Goal: Check status: Check status

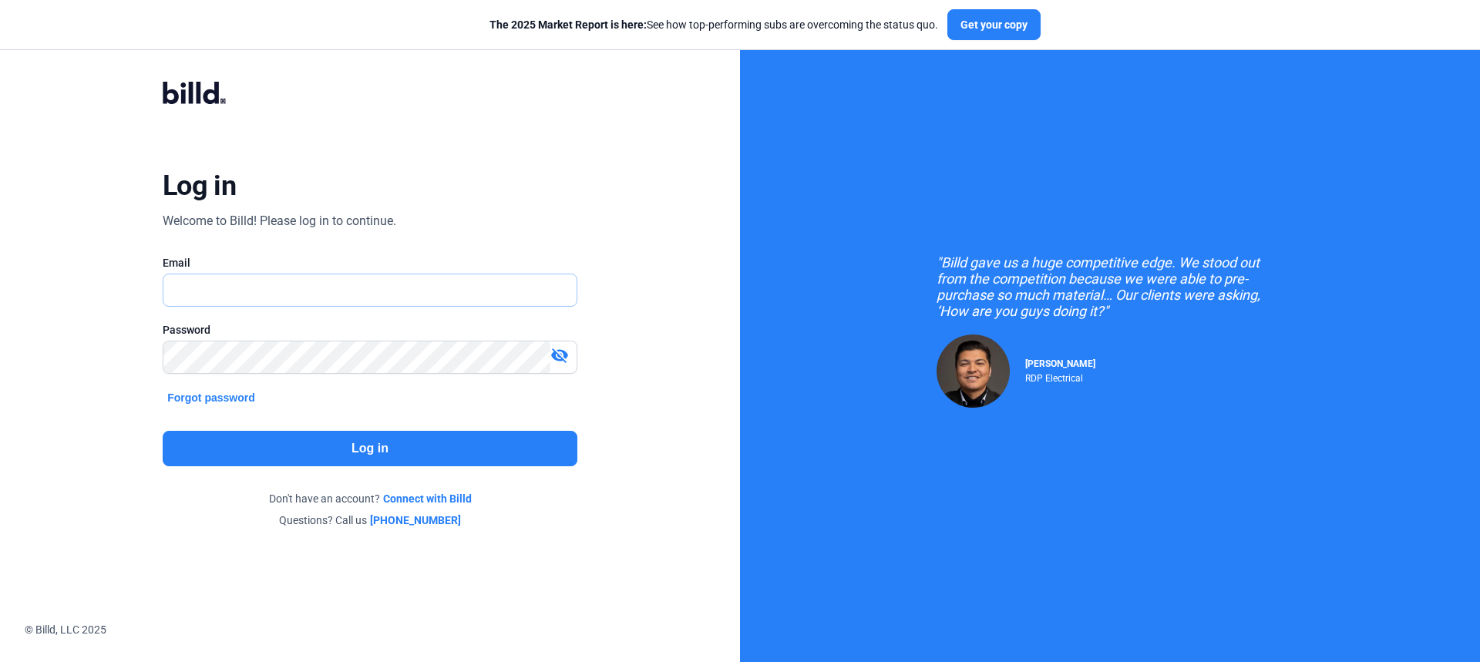
drag, startPoint x: 0, startPoint y: 0, endPoint x: 281, endPoint y: 293, distance: 405.7
click at [281, 293] on input "text" at bounding box center [361, 290] width 396 height 32
type input "[EMAIL_ADDRESS][DOMAIN_NAME]"
click at [274, 439] on button "Log in" at bounding box center [370, 448] width 415 height 35
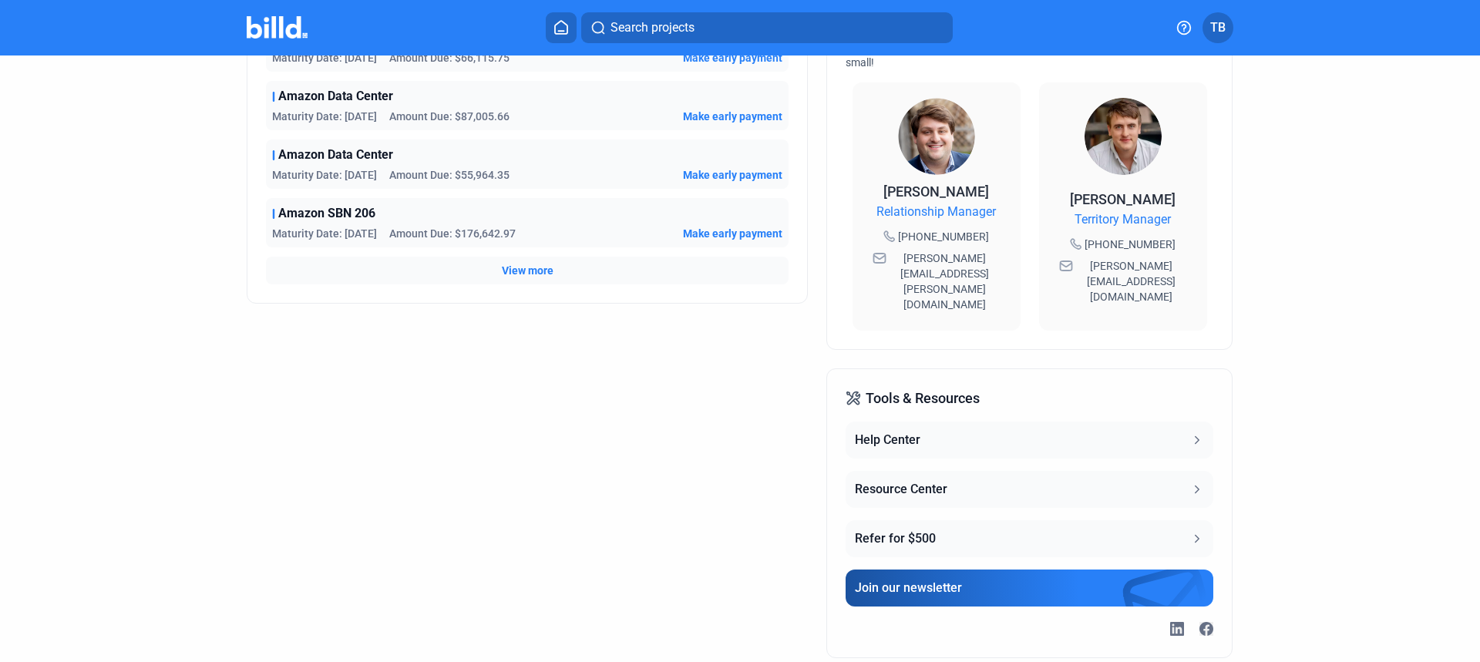
scroll to position [455, 0]
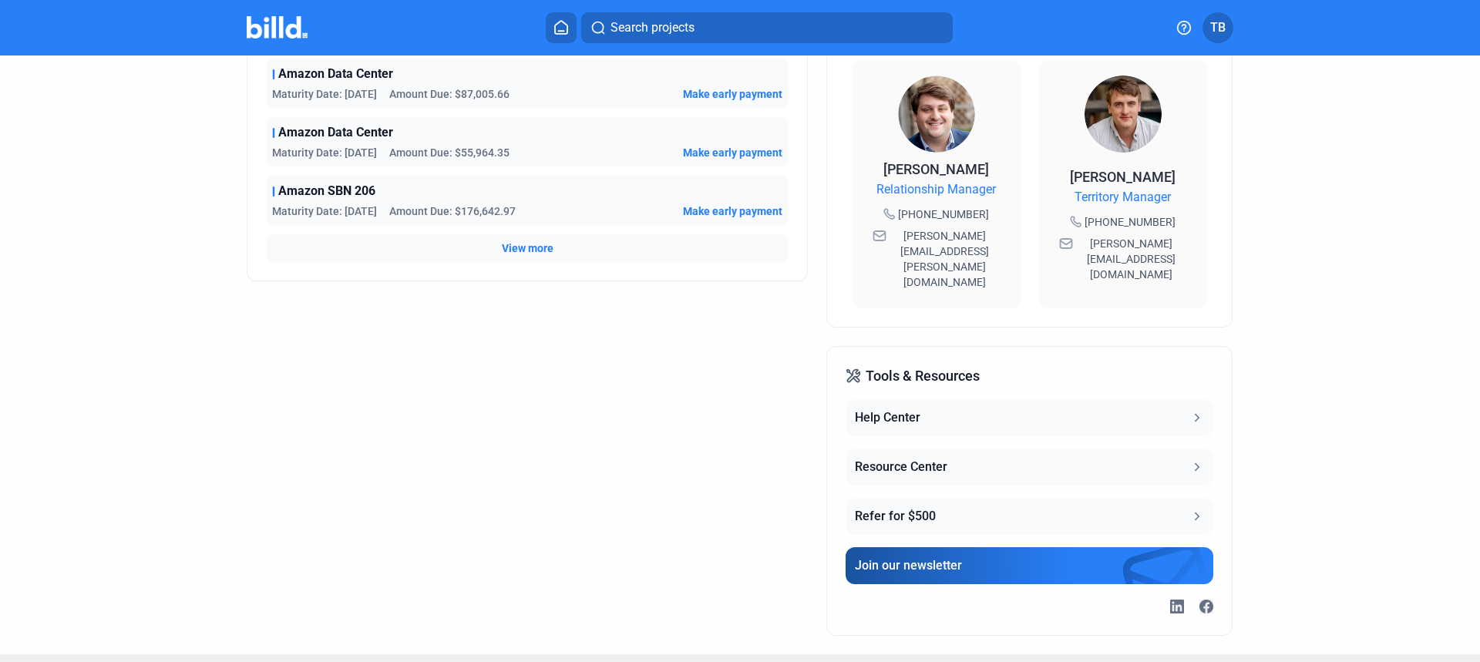
click at [873, 409] on div "Help Center" at bounding box center [888, 418] width 66 height 19
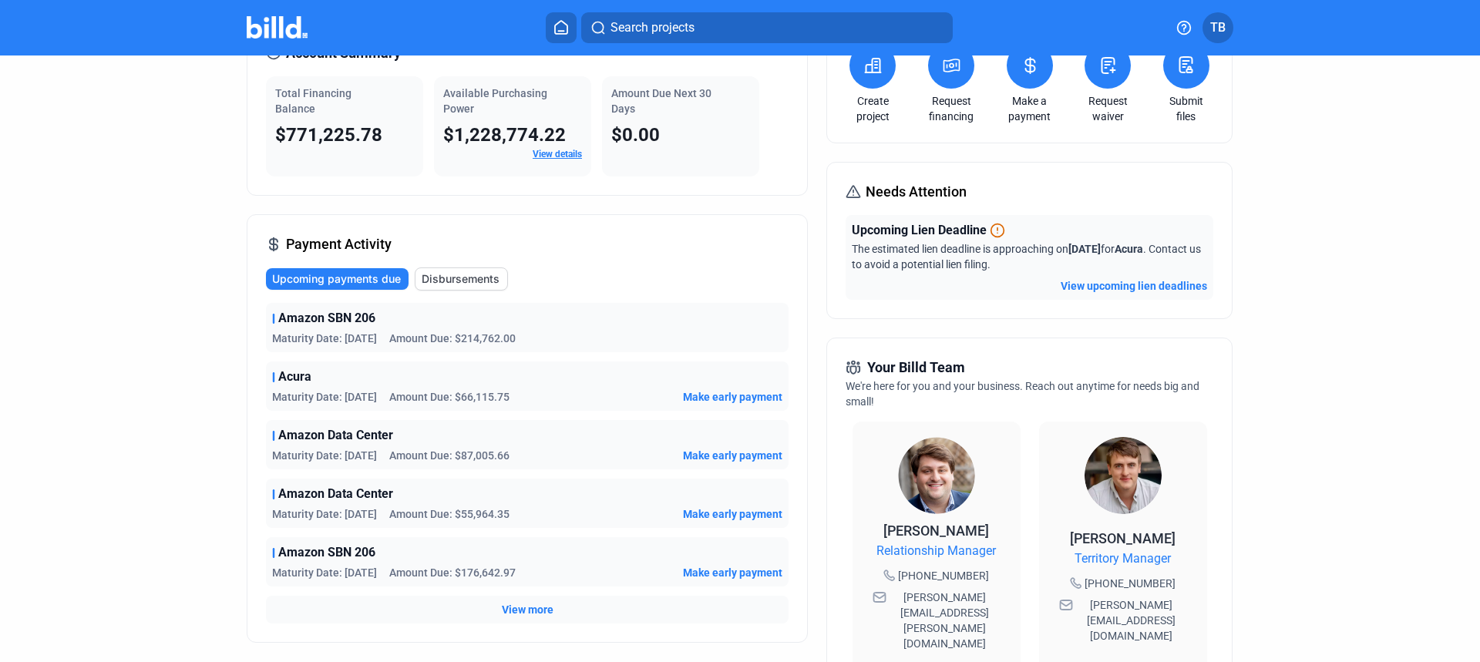
scroll to position [0, 0]
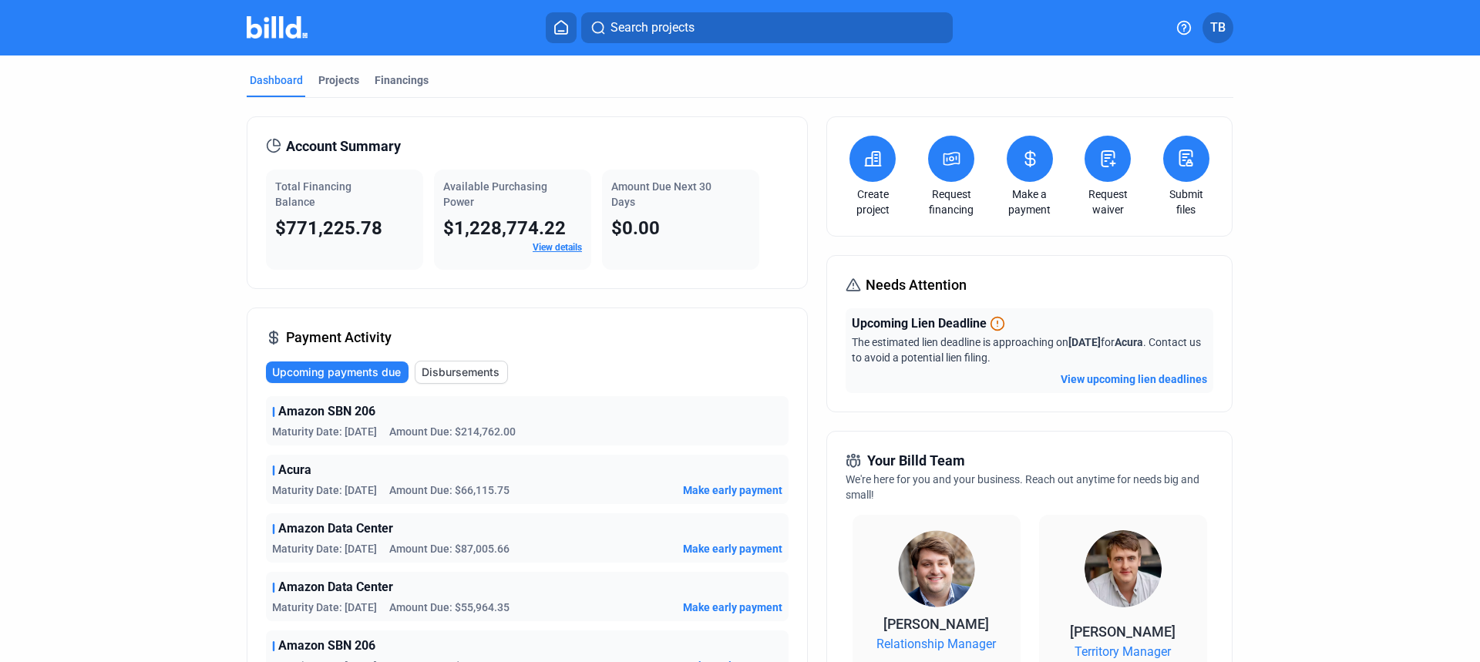
click at [438, 374] on span "Disbursements" at bounding box center [461, 372] width 78 height 15
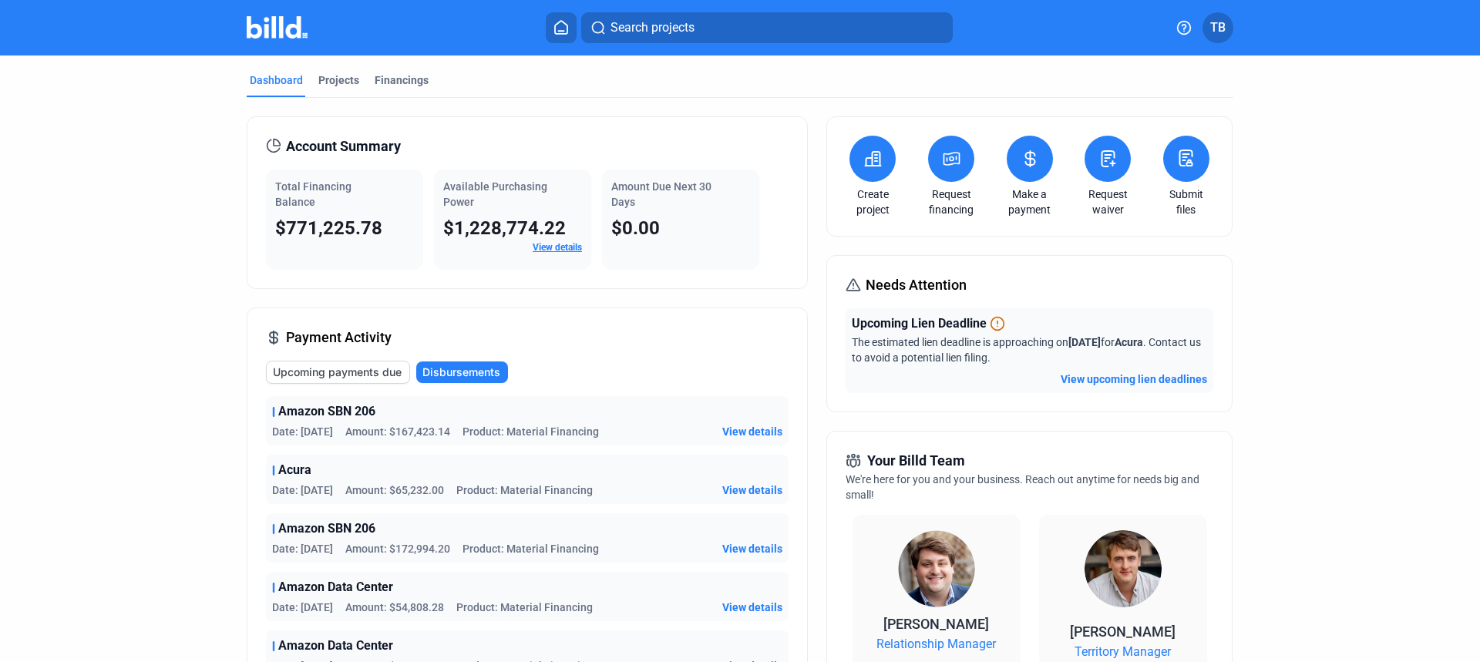
click at [337, 365] on span "Upcoming payments due" at bounding box center [337, 372] width 129 height 15
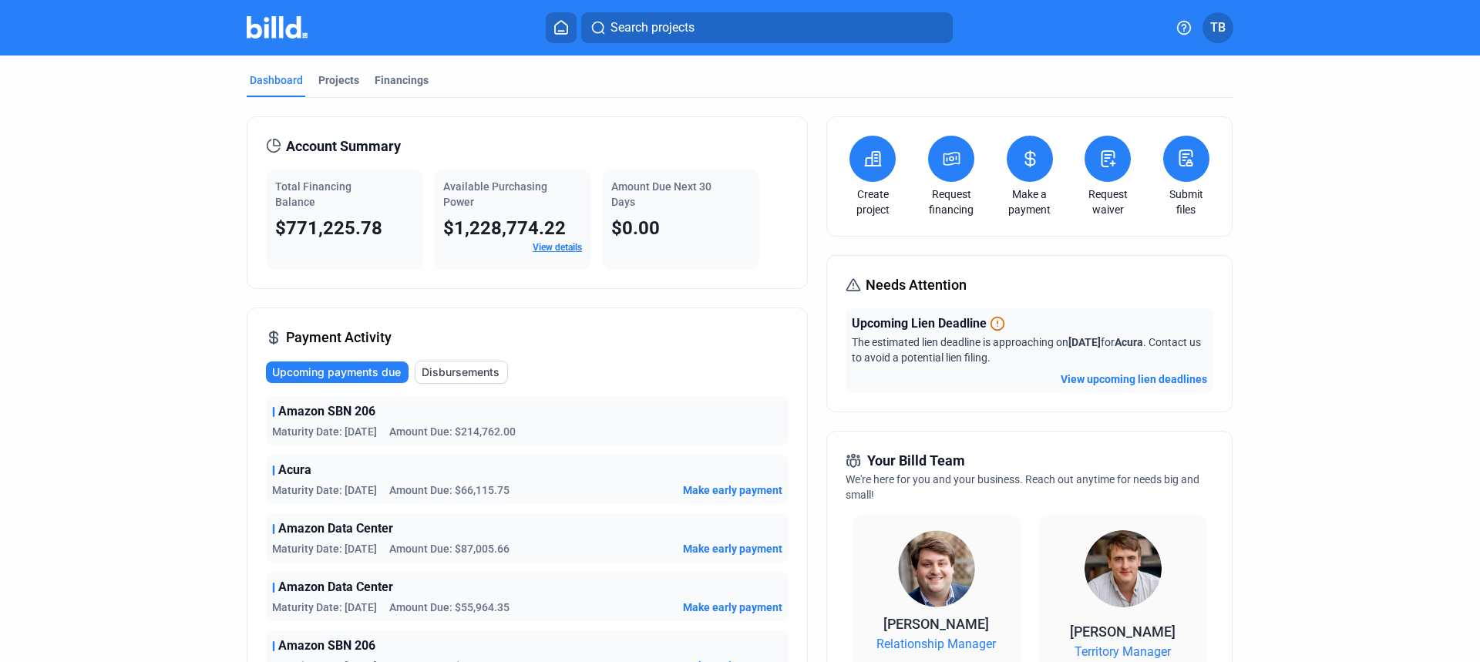
click at [442, 365] on span "Disbursements" at bounding box center [461, 372] width 78 height 15
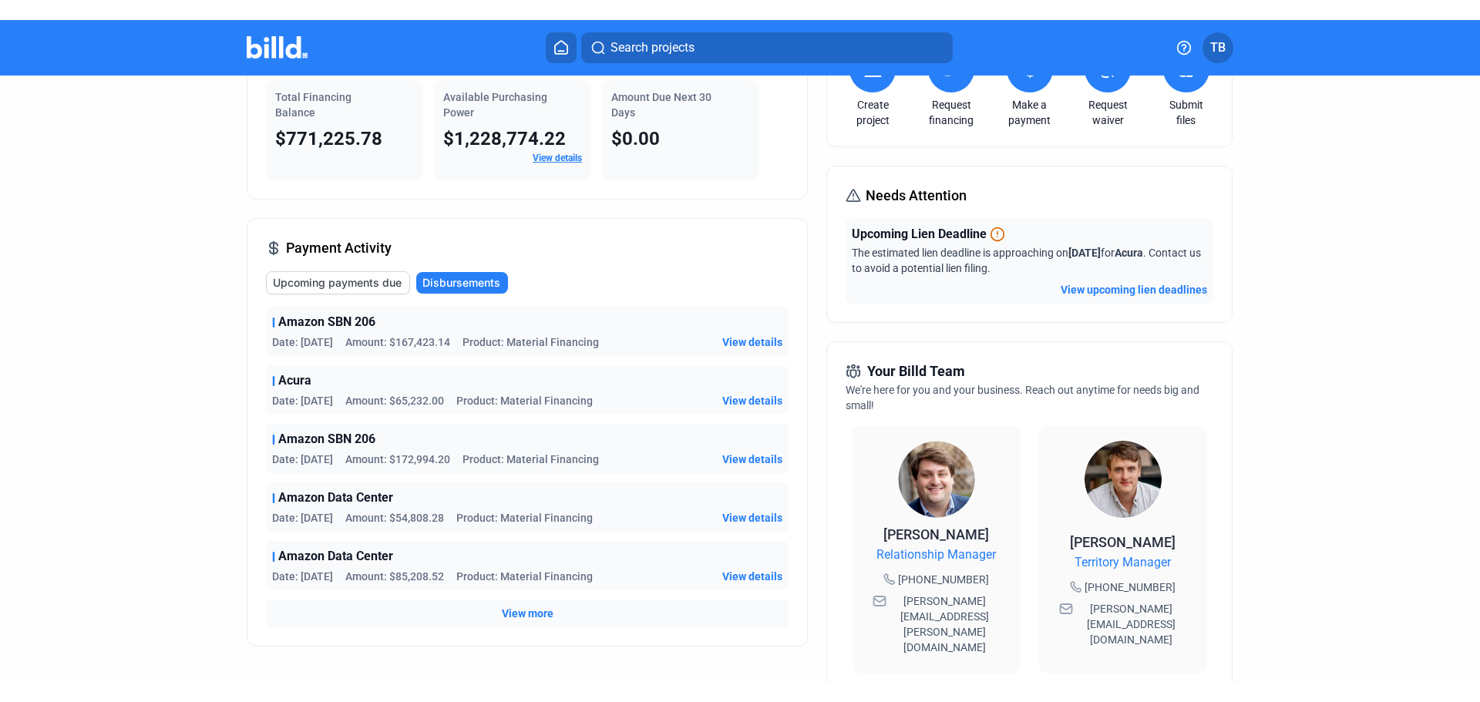
scroll to position [231, 0]
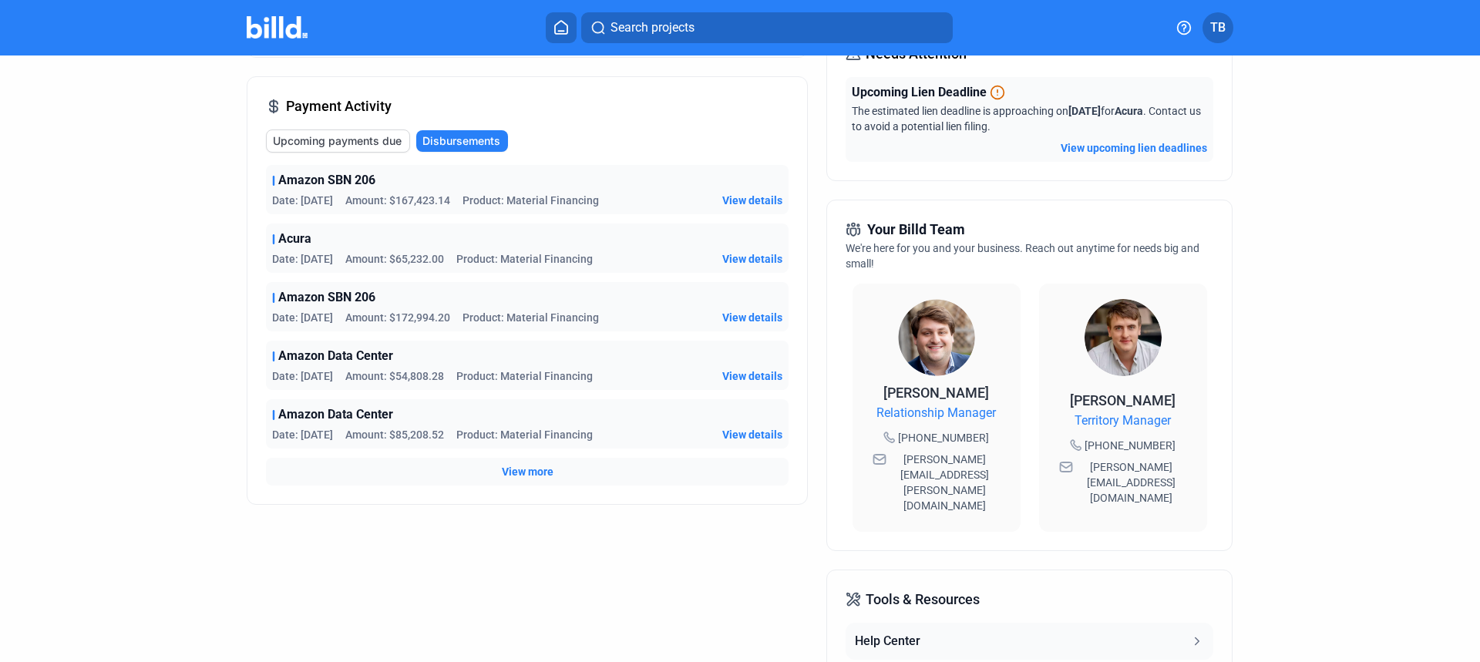
click at [335, 146] on span "Upcoming payments due" at bounding box center [337, 140] width 129 height 15
